Goal: Task Accomplishment & Management: Manage account settings

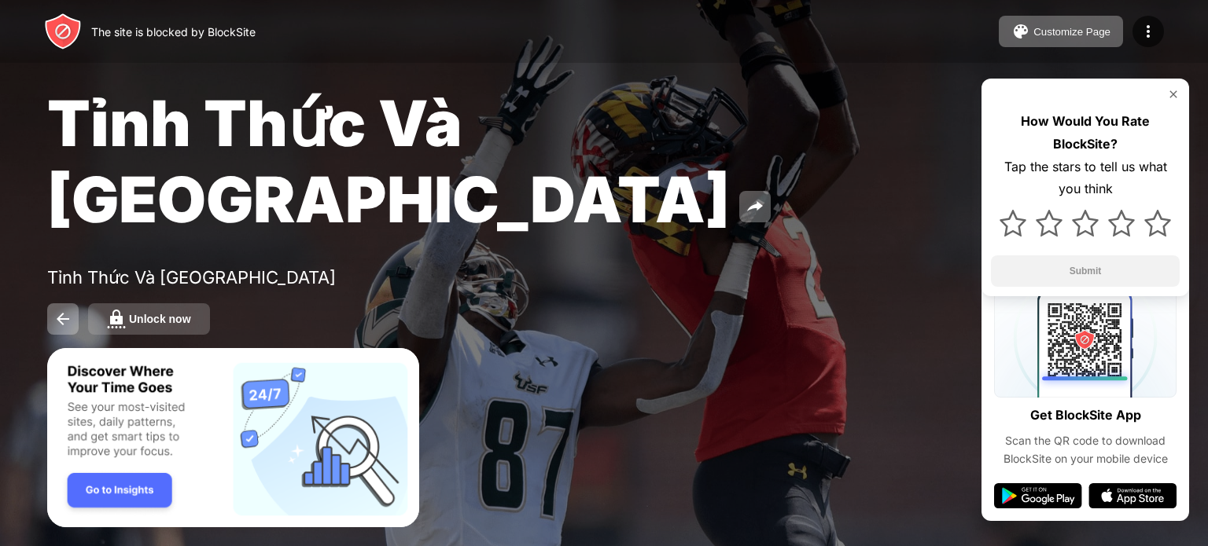
click at [173, 313] on div "Unlock now" at bounding box center [160, 319] width 62 height 13
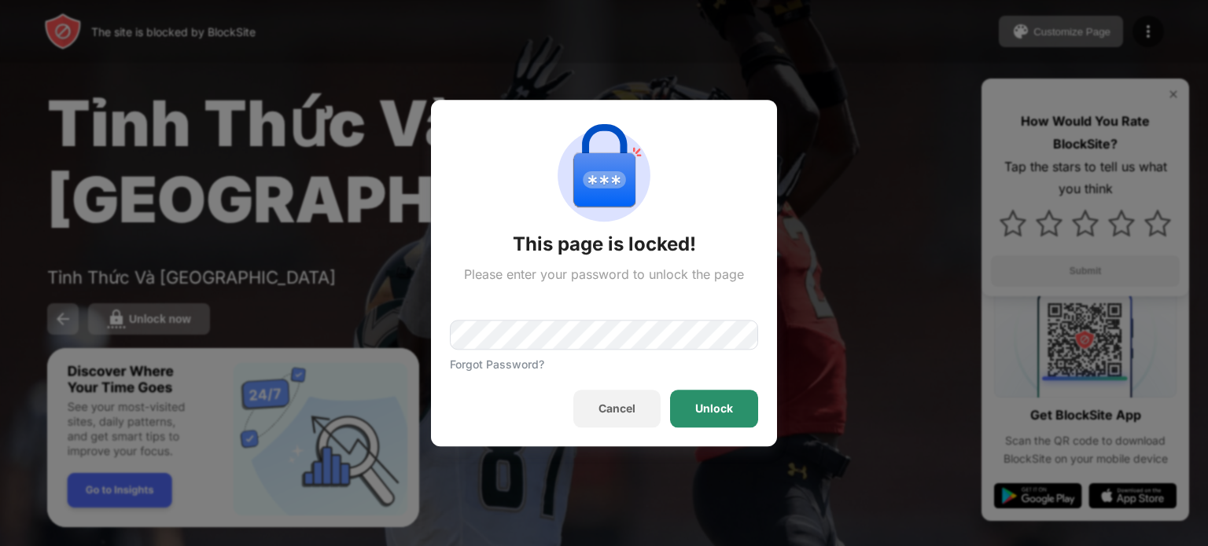
click at [737, 405] on div "Unlock" at bounding box center [714, 409] width 88 height 38
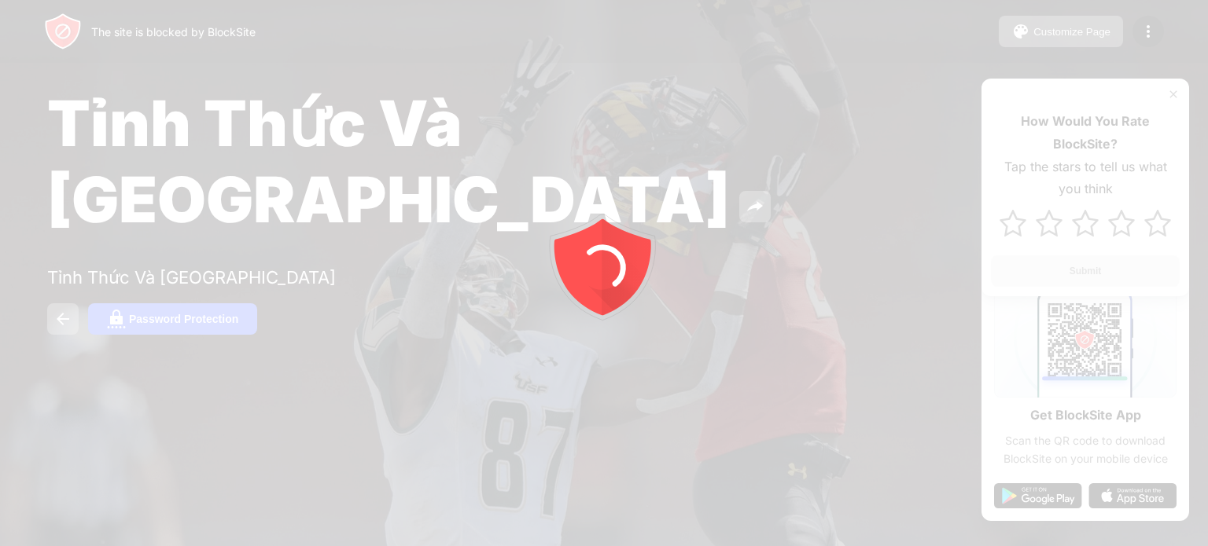
click at [163, 259] on div at bounding box center [604, 273] width 1208 height 546
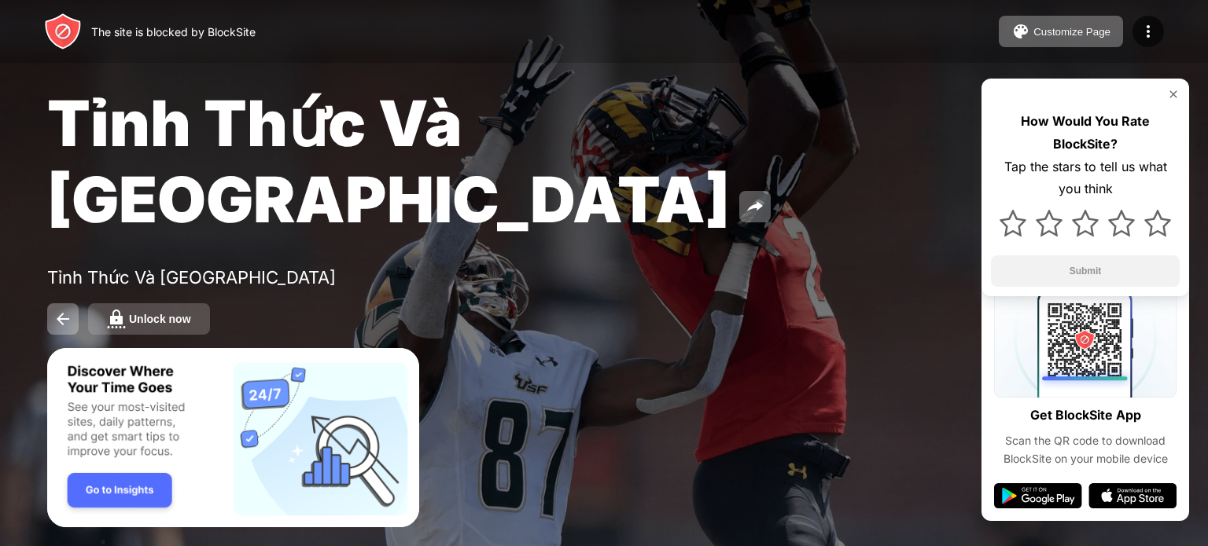
click at [171, 313] on div "Unlock now" at bounding box center [160, 319] width 62 height 13
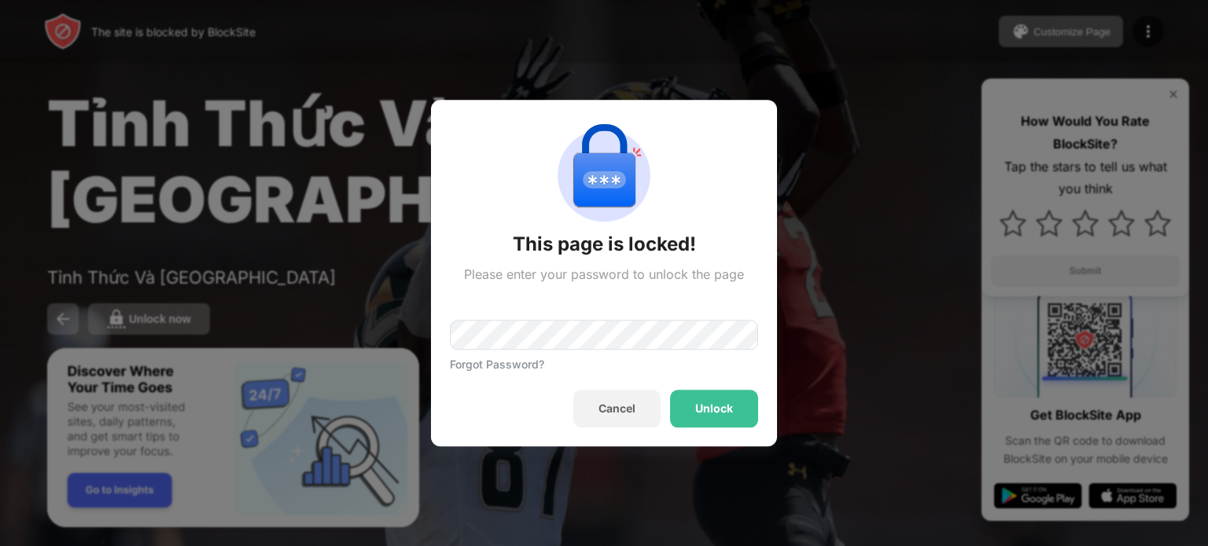
click at [509, 317] on div "Forgot Password?" at bounding box center [604, 326] width 308 height 89
click at [712, 406] on div "Unlock" at bounding box center [714, 409] width 38 height 13
